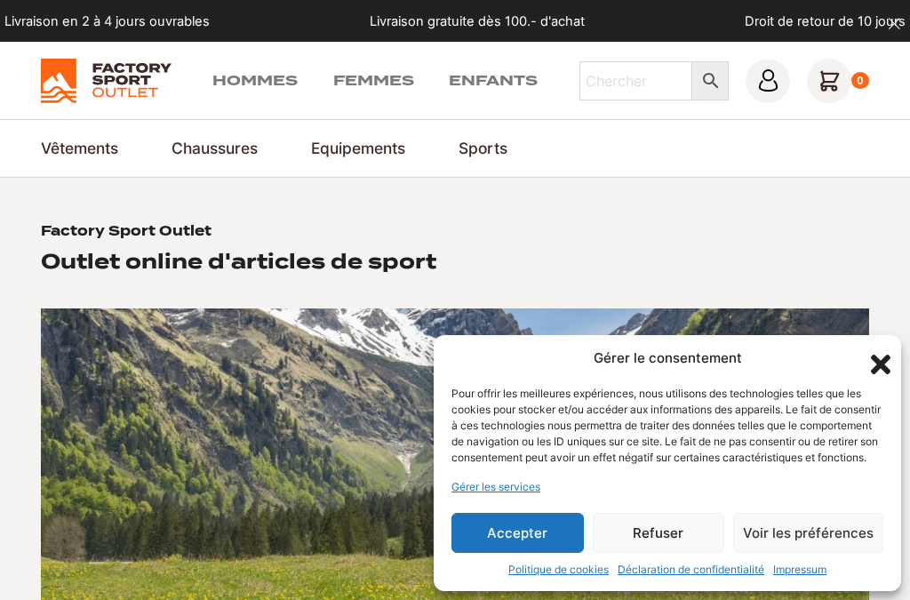
click at [508, 545] on button "Accepter" at bounding box center [517, 533] width 132 height 40
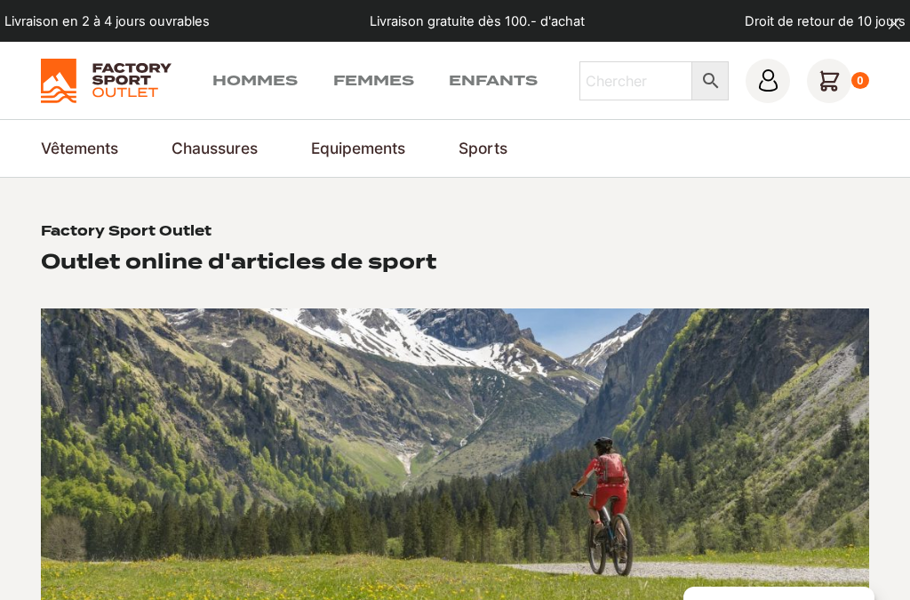
click at [237, 72] on link "Hommes" at bounding box center [254, 80] width 85 height 21
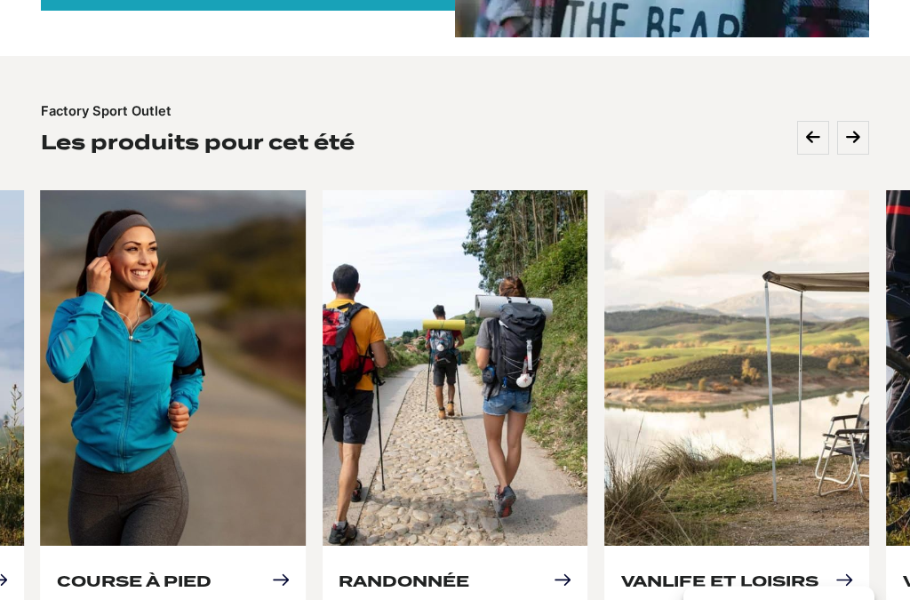
scroll to position [740, 0]
click at [205, 571] on link "Course à pied" at bounding box center [134, 580] width 155 height 19
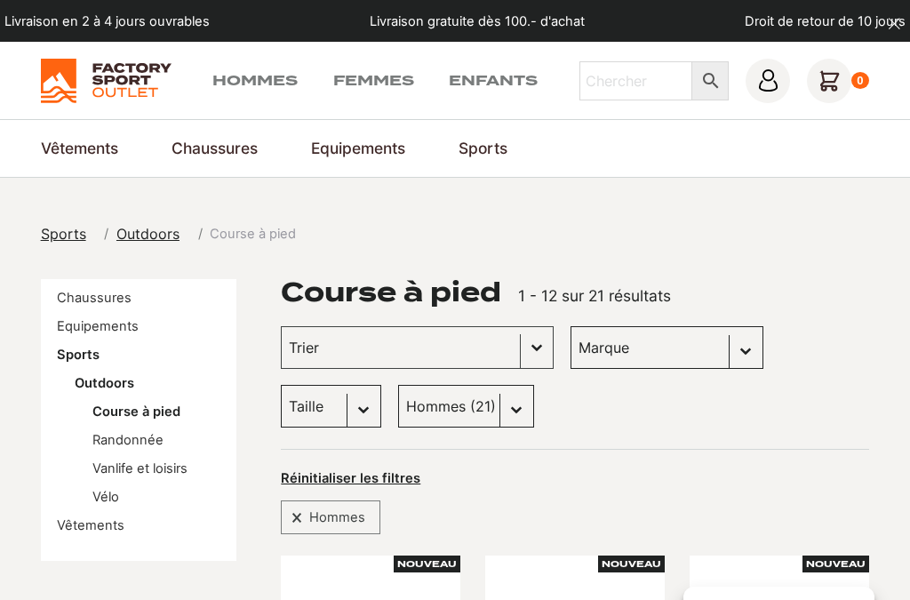
click at [411, 403] on select "Sexe Hommes (21) Femmes (16)" at bounding box center [466, 406] width 136 height 43
click at [381, 385] on select "Taille 40.5 (1) 47 (2) 36 (0) 36.5 (0) 37.5 (0) 38 (0) 38.5 (0) 39 (0) 40 (0) 4…" at bounding box center [331, 406] width 100 height 43
select select "46"
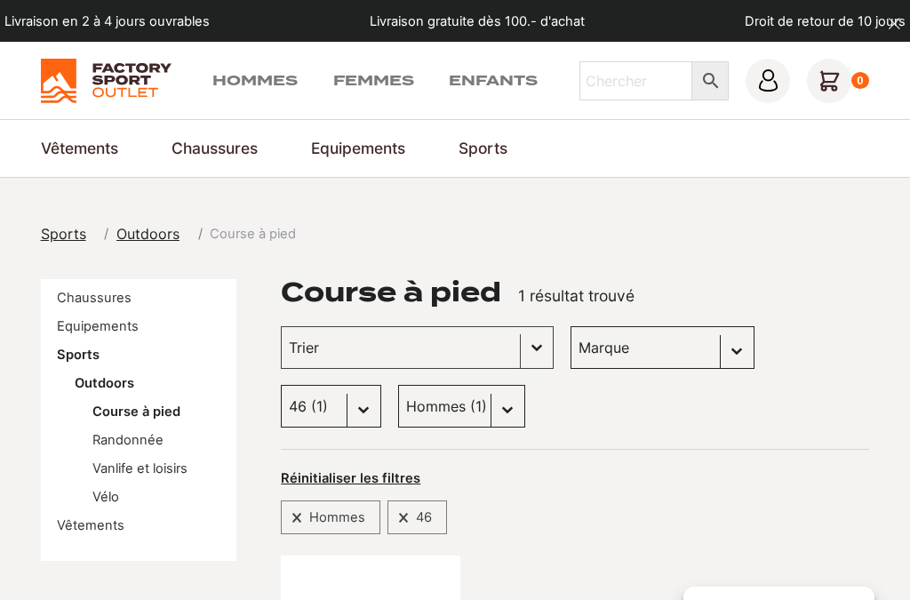
click at [0, 0] on link "Vestes de trekking & outdoor" at bounding box center [0, 0] width 0 height 0
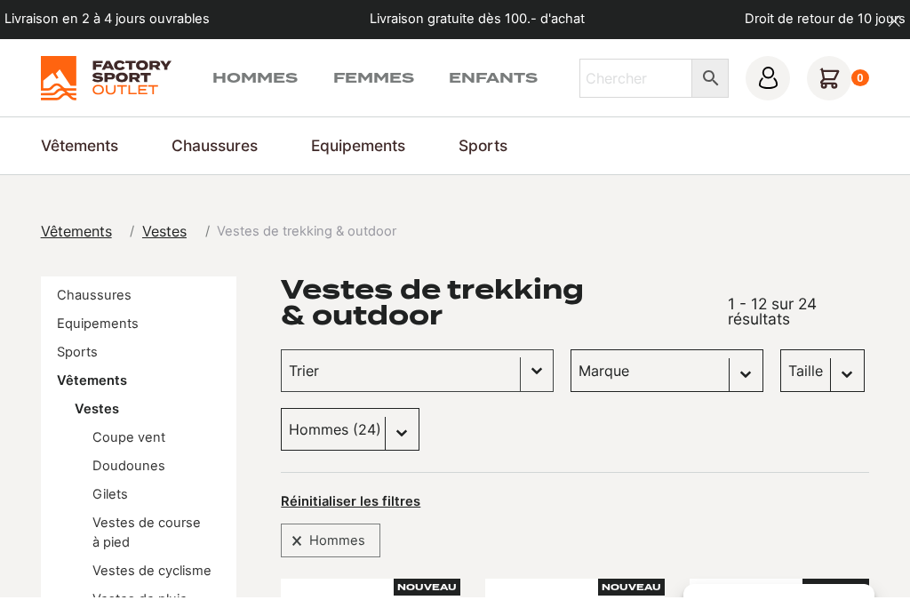
scroll to position [169, 0]
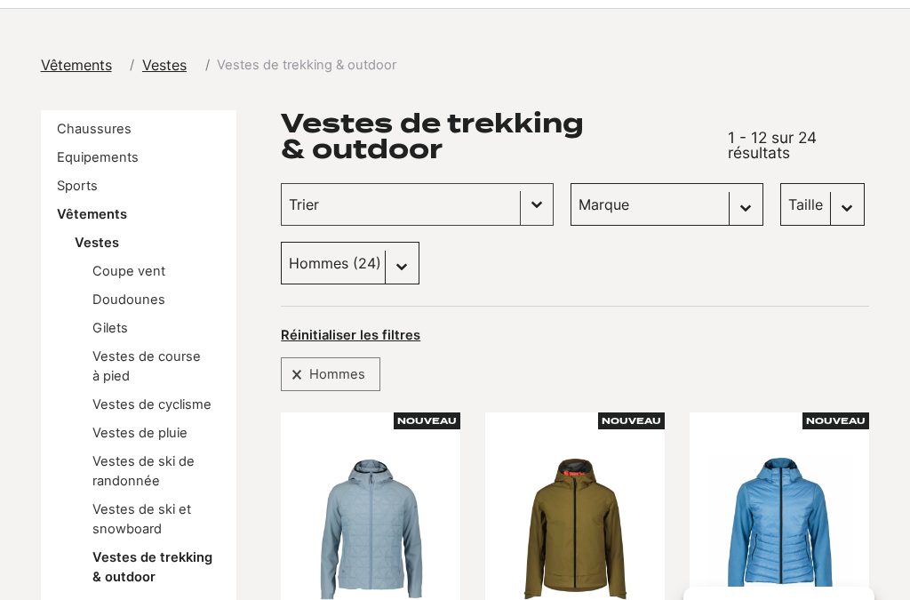
click at [171, 436] on link "Vestes de pluie" at bounding box center [139, 433] width 95 height 16
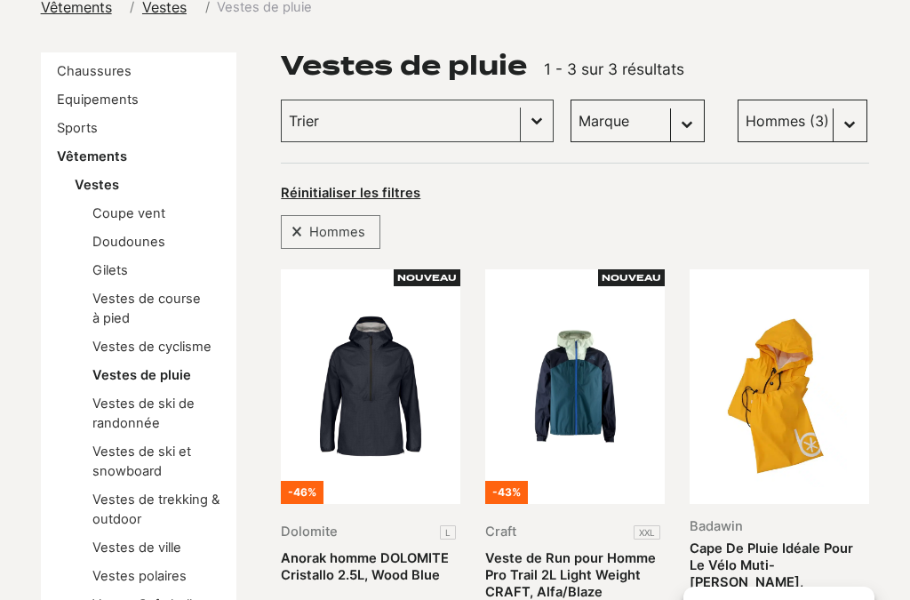
scroll to position [226, 0]
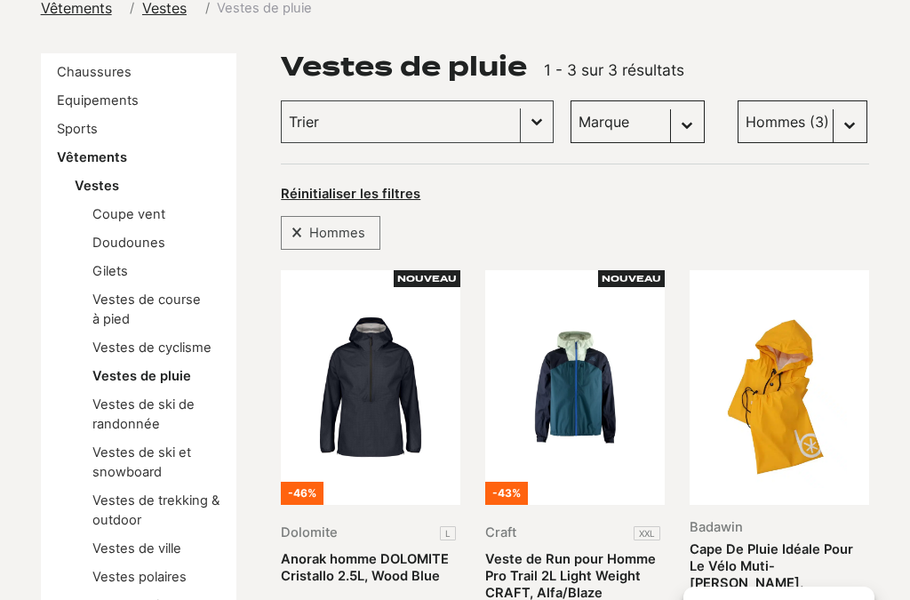
click at [135, 500] on link "Vestes de trekking & outdoor" at bounding box center [155, 510] width 127 height 36
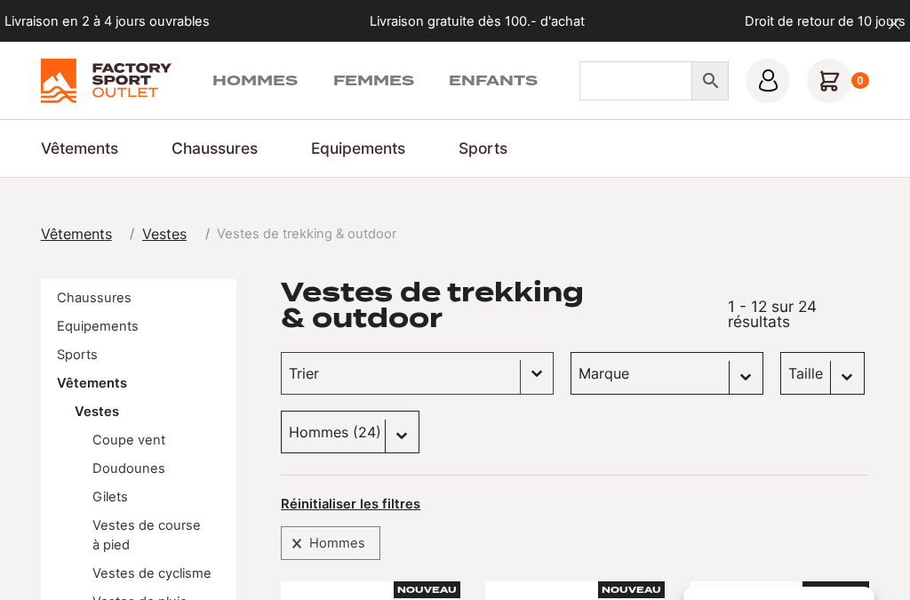
click at [629, 85] on input "Chercher" at bounding box center [636, 80] width 114 height 39
type input "Veste de running"
